Goal: Transaction & Acquisition: Purchase product/service

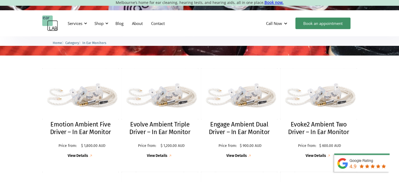
scroll to position [131, 0]
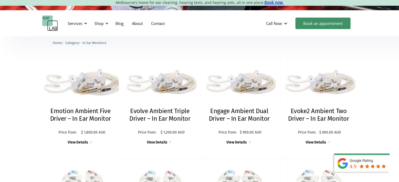
click at [81, 110] on h2 "Emotion Ambient Five Driver – In Ear Monitor" at bounding box center [81, 115] width 66 height 15
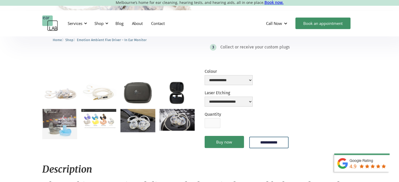
scroll to position [105, 0]
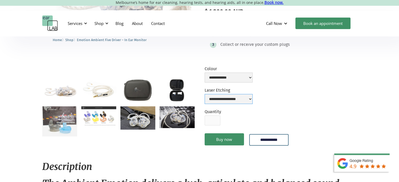
click at [253, 99] on select "**********" at bounding box center [229, 99] width 48 height 10
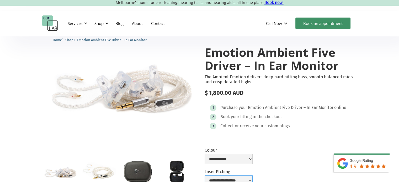
scroll to position [26, 0]
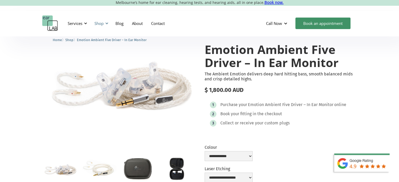
click at [107, 23] on div at bounding box center [107, 24] width 4 height 4
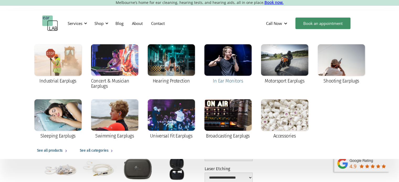
click at [227, 81] on div "In Ear Monitors" at bounding box center [228, 81] width 30 height 5
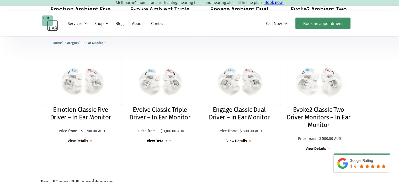
scroll to position [236, 0]
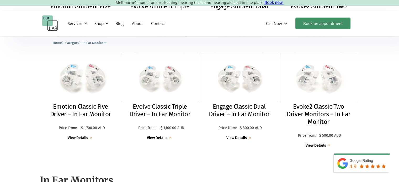
click at [85, 88] on img at bounding box center [80, 77] width 85 height 53
